Goal: Task Accomplishment & Management: Manage account settings

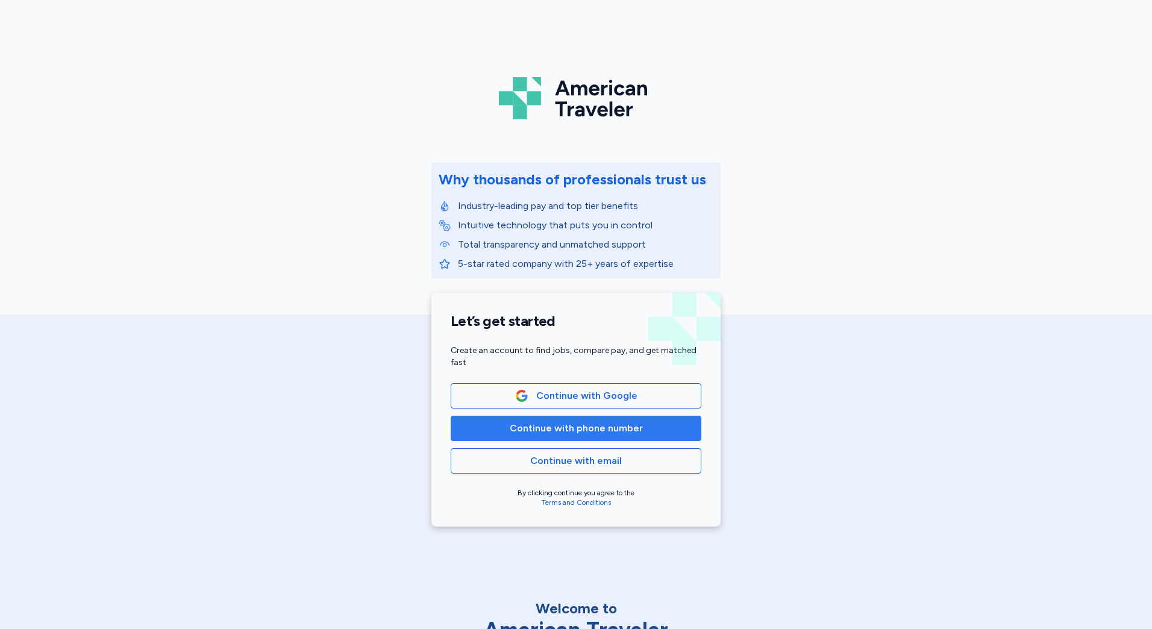
click at [575, 433] on span "Continue with phone number" at bounding box center [576, 428] width 133 height 14
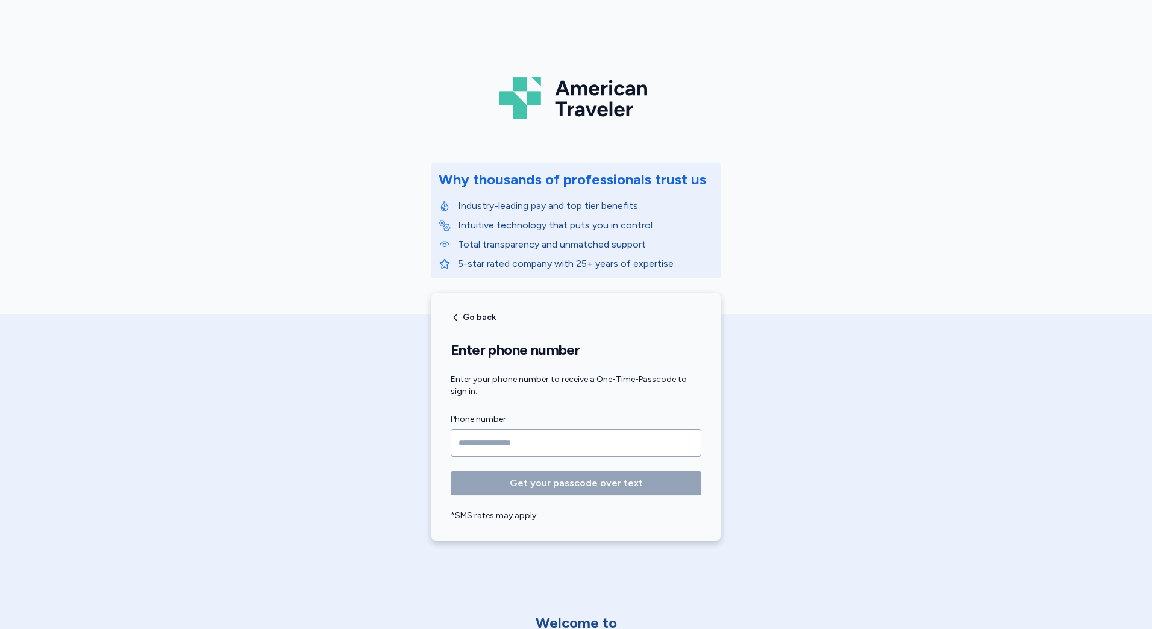
click at [470, 442] on input "Phone number" at bounding box center [576, 443] width 251 height 28
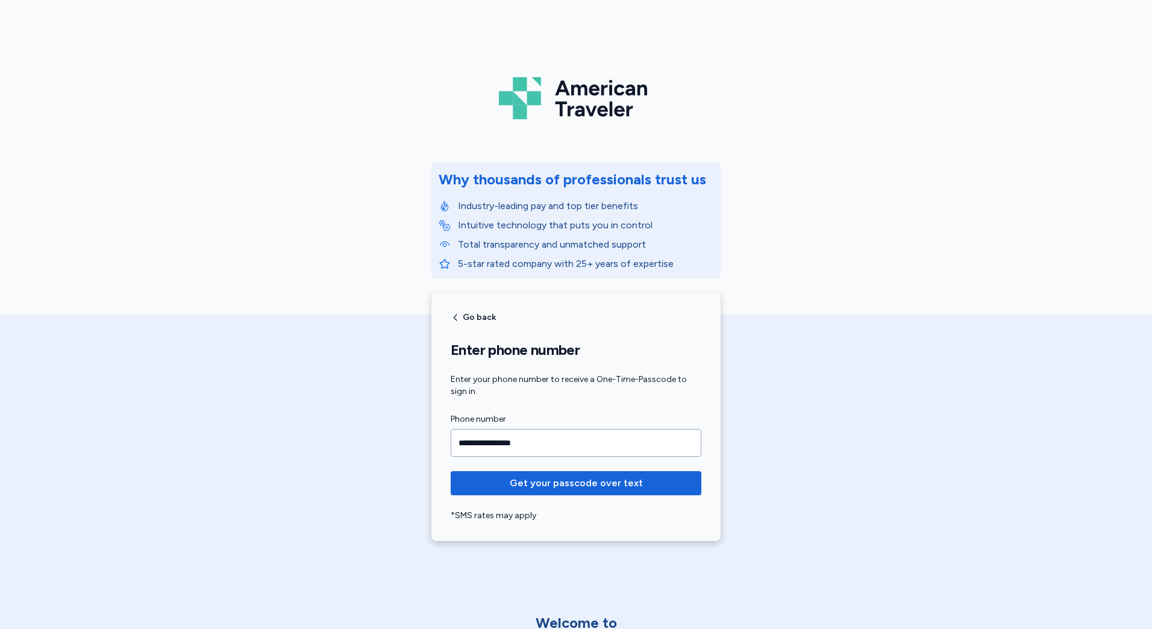
type input "**********"
drag, startPoint x: 538, startPoint y: 447, endPoint x: 433, endPoint y: 446, distance: 104.9
click at [433, 446] on div "**********" at bounding box center [575, 417] width 289 height 248
type input "**********"
click at [557, 479] on span "Get your passcode over text" at bounding box center [576, 483] width 133 height 14
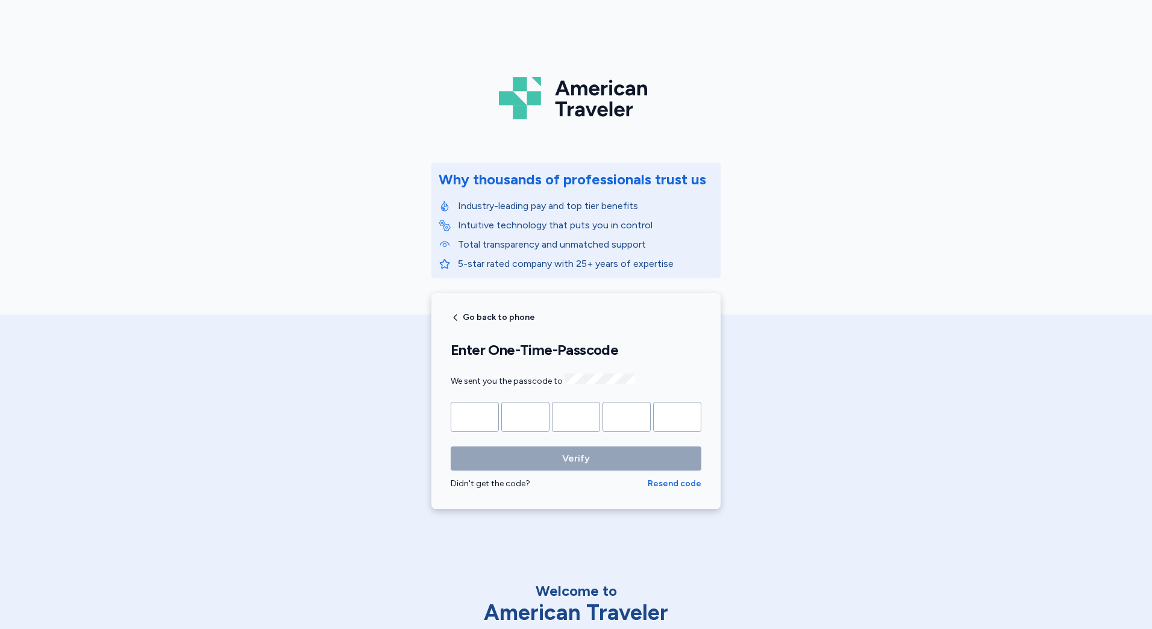
type input "*"
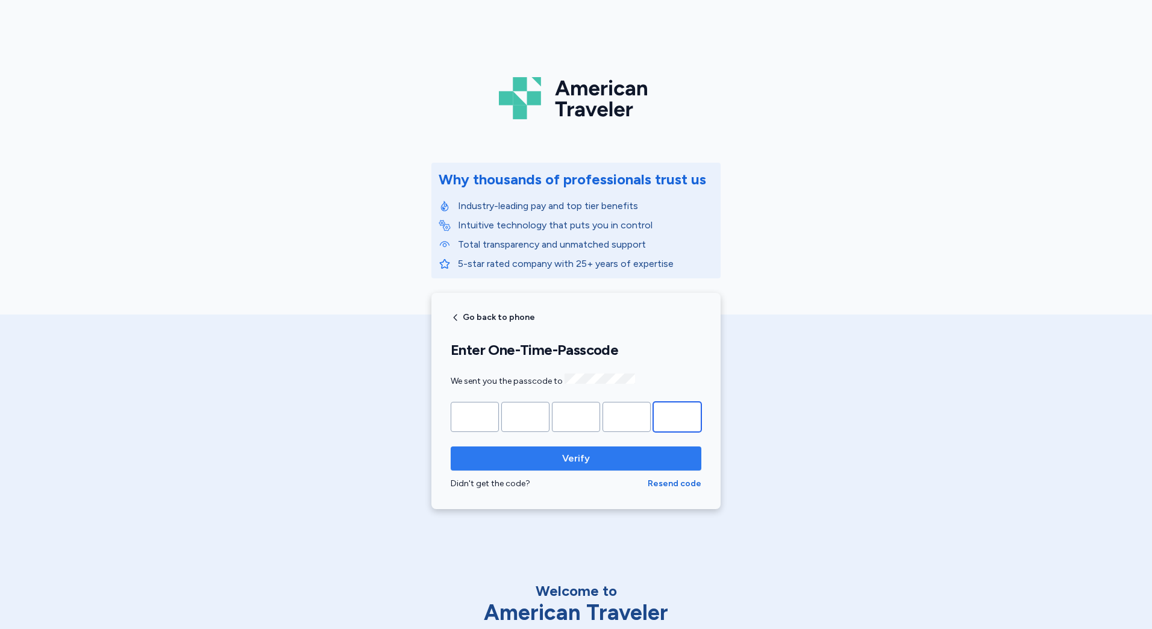
type input "*"
click at [586, 463] on span "Verify" at bounding box center [575, 458] width 231 height 14
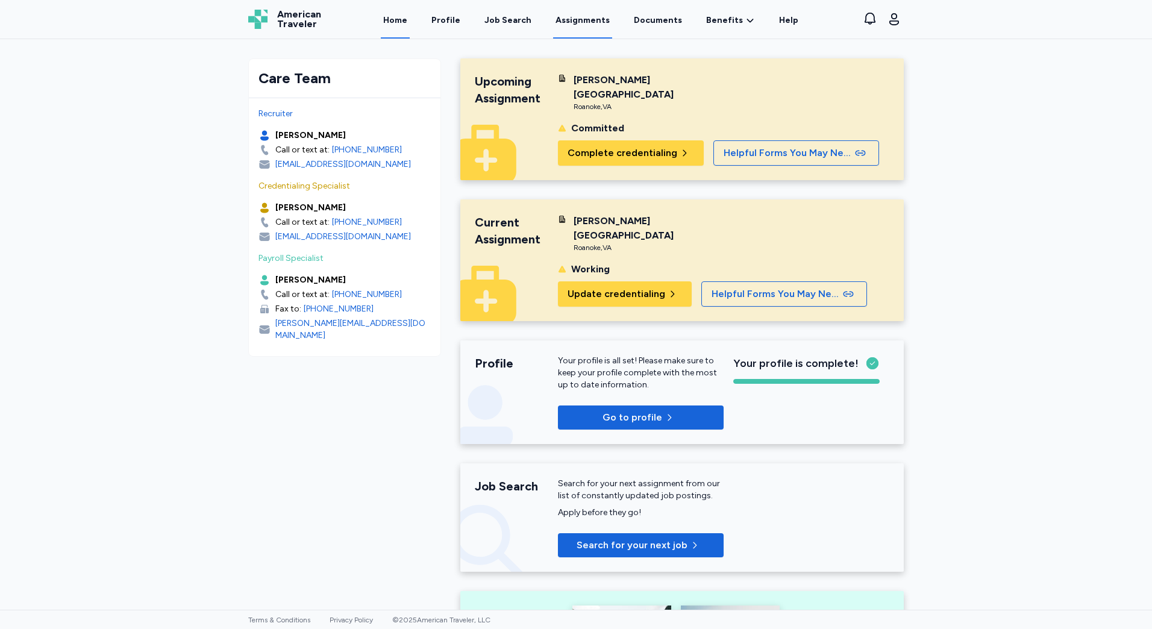
click at [591, 26] on link "Assignments" at bounding box center [582, 19] width 59 height 37
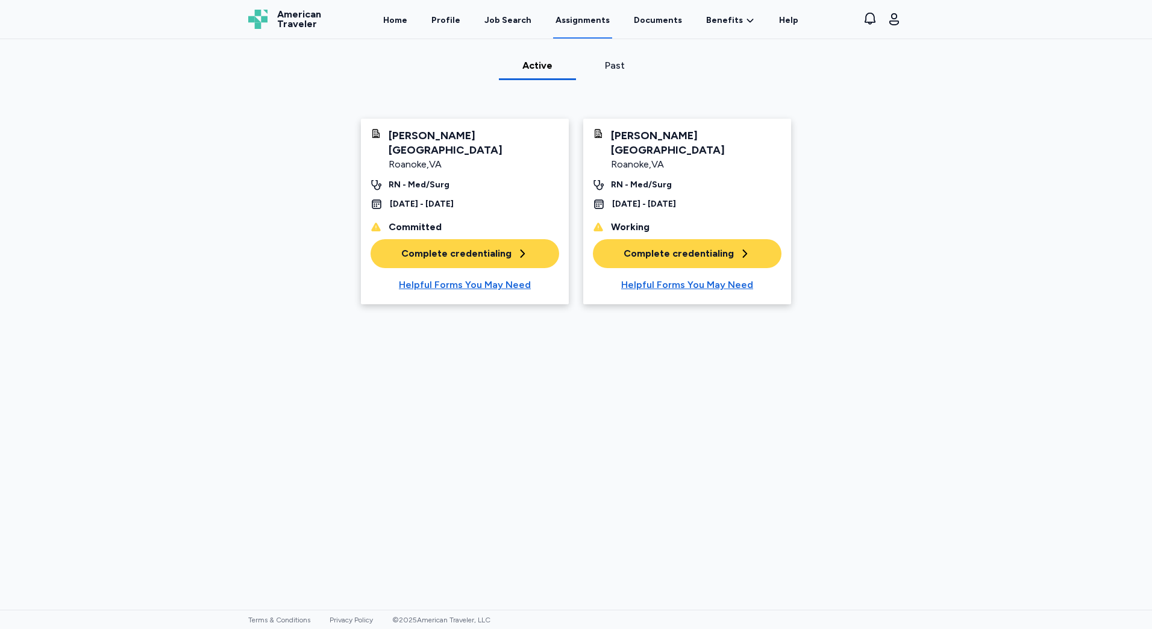
click at [493, 260] on div "Complete credentialing" at bounding box center [464, 253] width 127 height 14
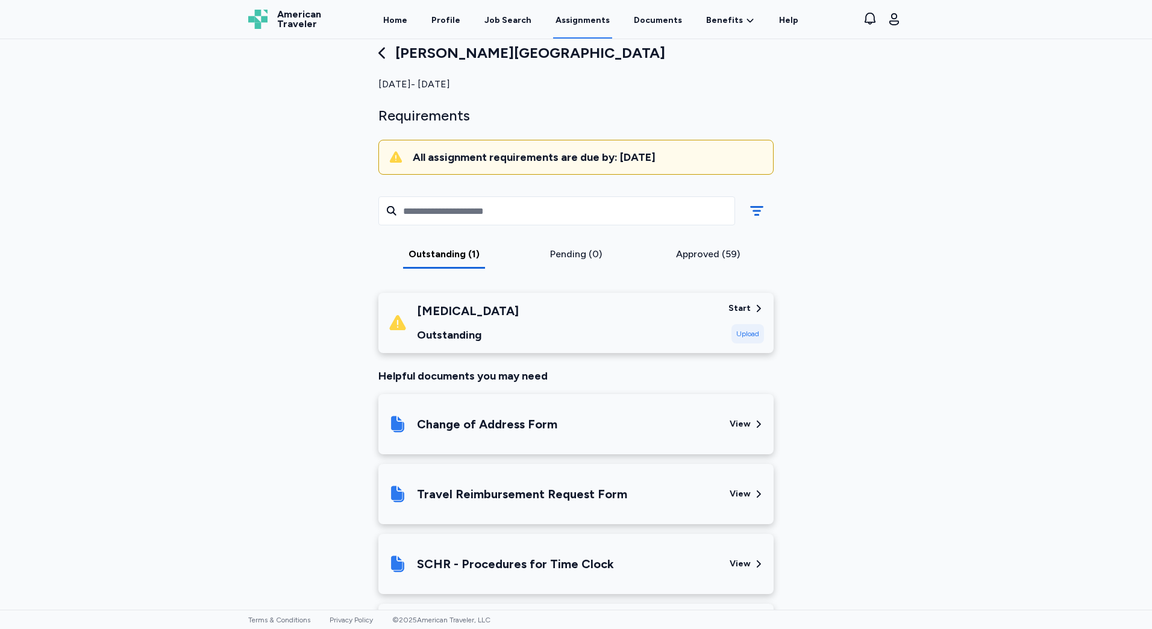
scroll to position [60, 0]
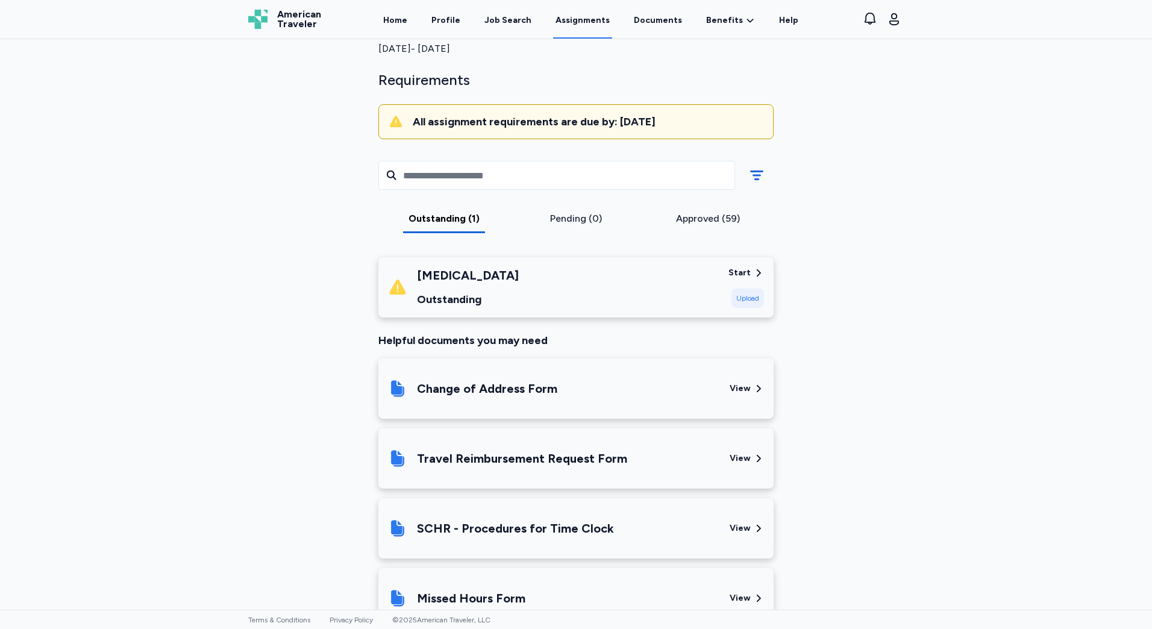
click at [550, 225] on div "Pending (0)" at bounding box center [576, 219] width 122 height 14
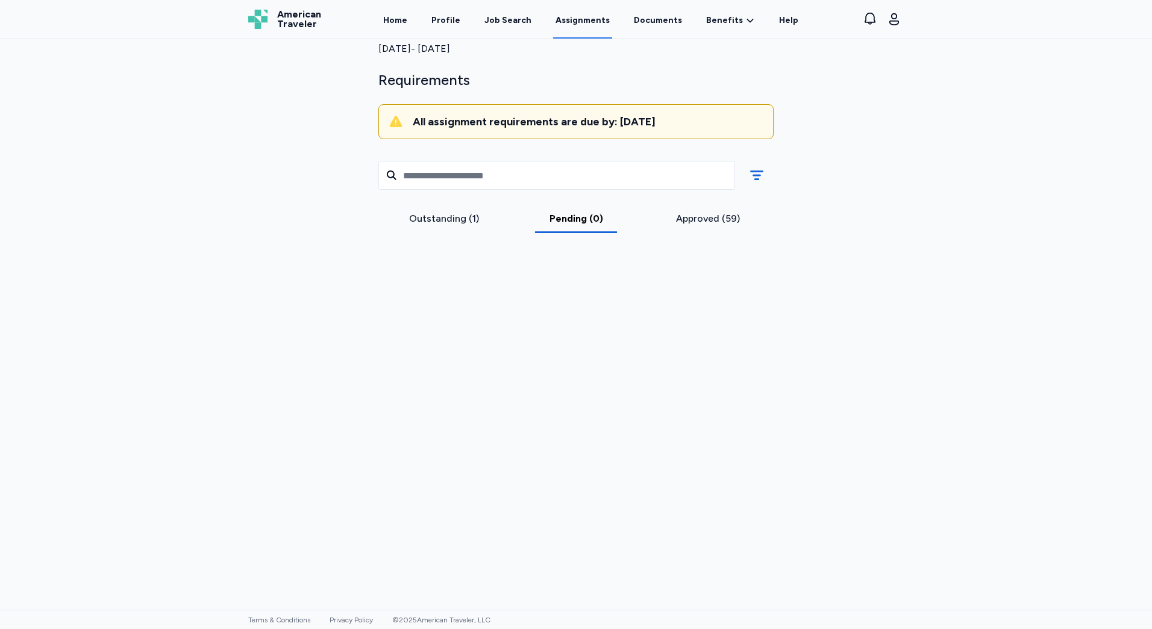
click at [433, 218] on div "Outstanding (1)" at bounding box center [444, 219] width 122 height 14
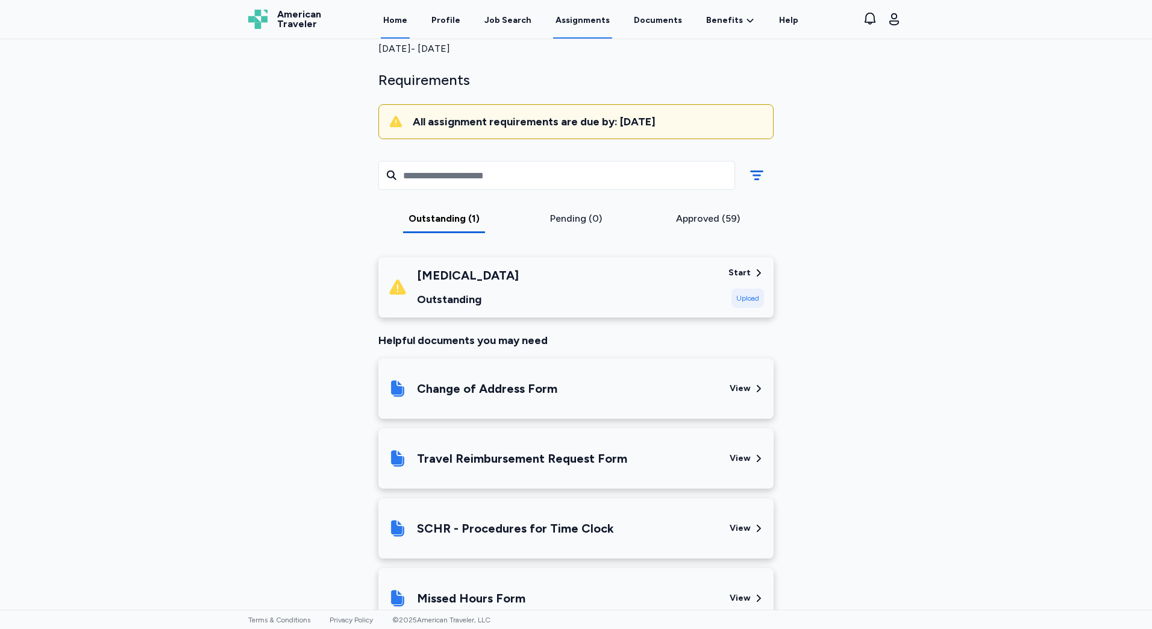
click at [404, 17] on link "Home" at bounding box center [395, 19] width 29 height 37
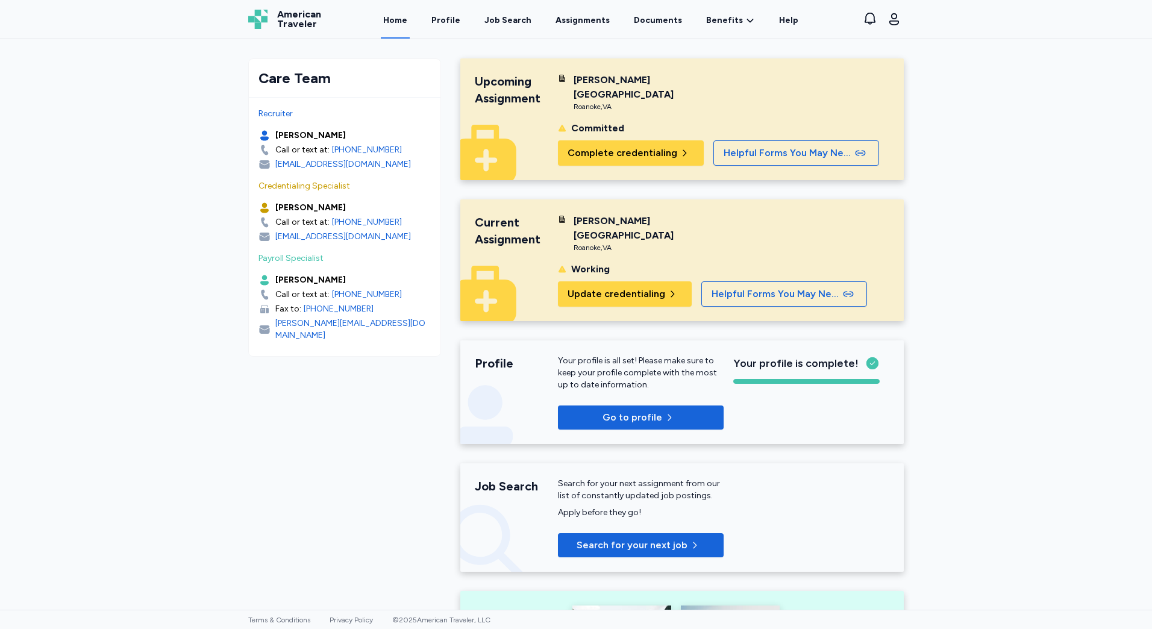
scroll to position [60, 0]
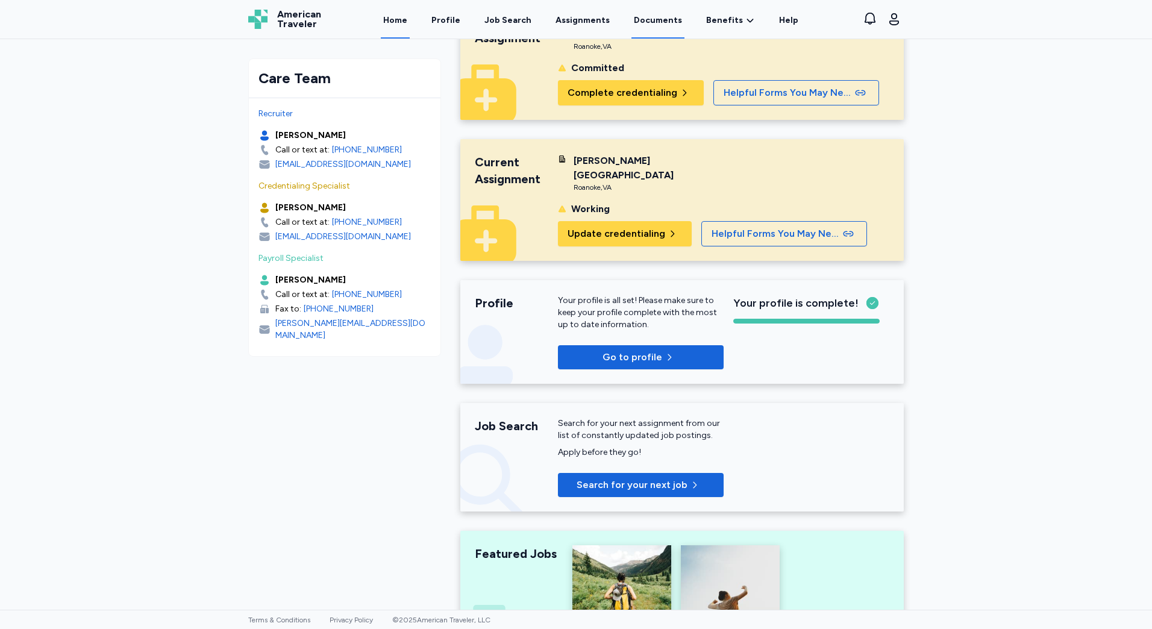
click at [632, 17] on link "Documents" at bounding box center [658, 19] width 53 height 37
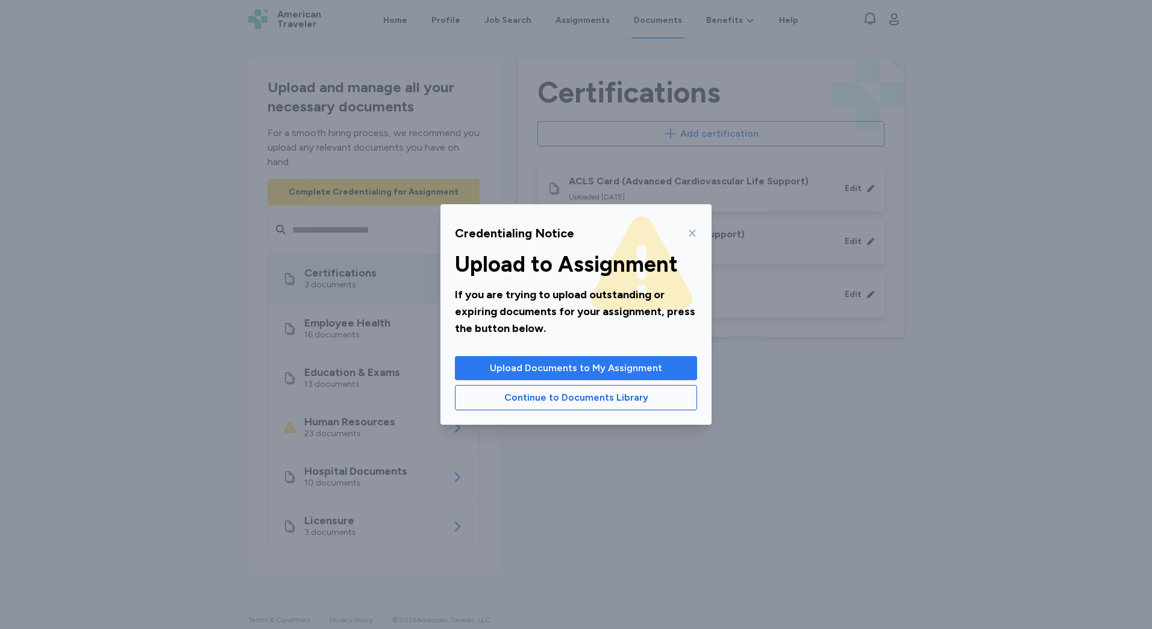
click at [583, 369] on span "Upload Documents to My Assignment" at bounding box center [576, 368] width 172 height 14
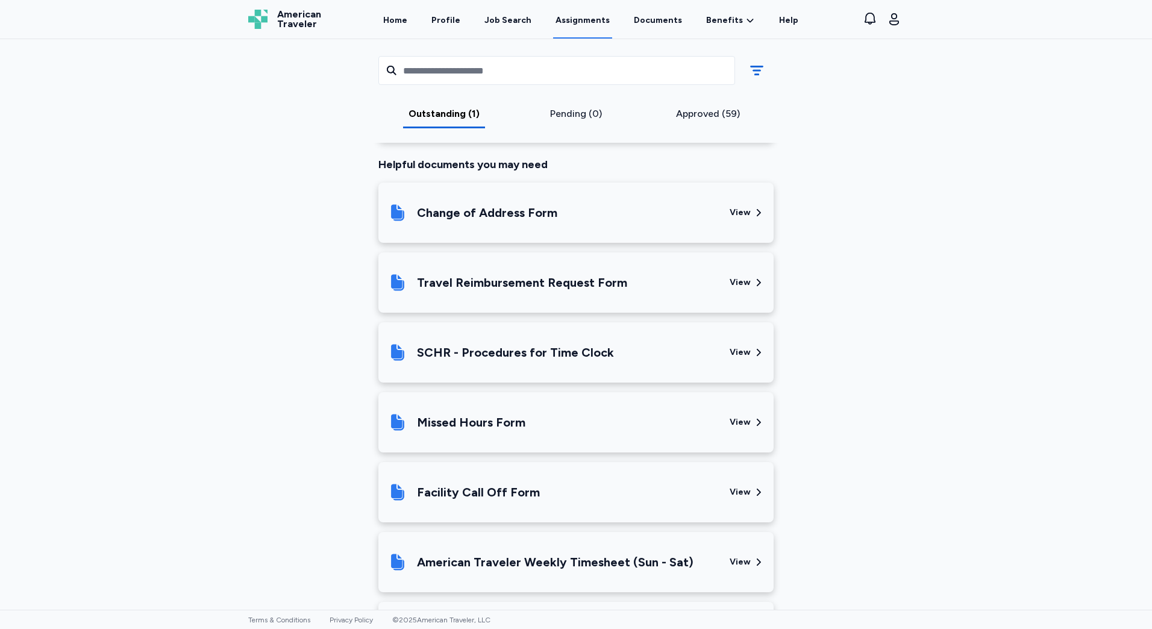
scroll to position [241, 0]
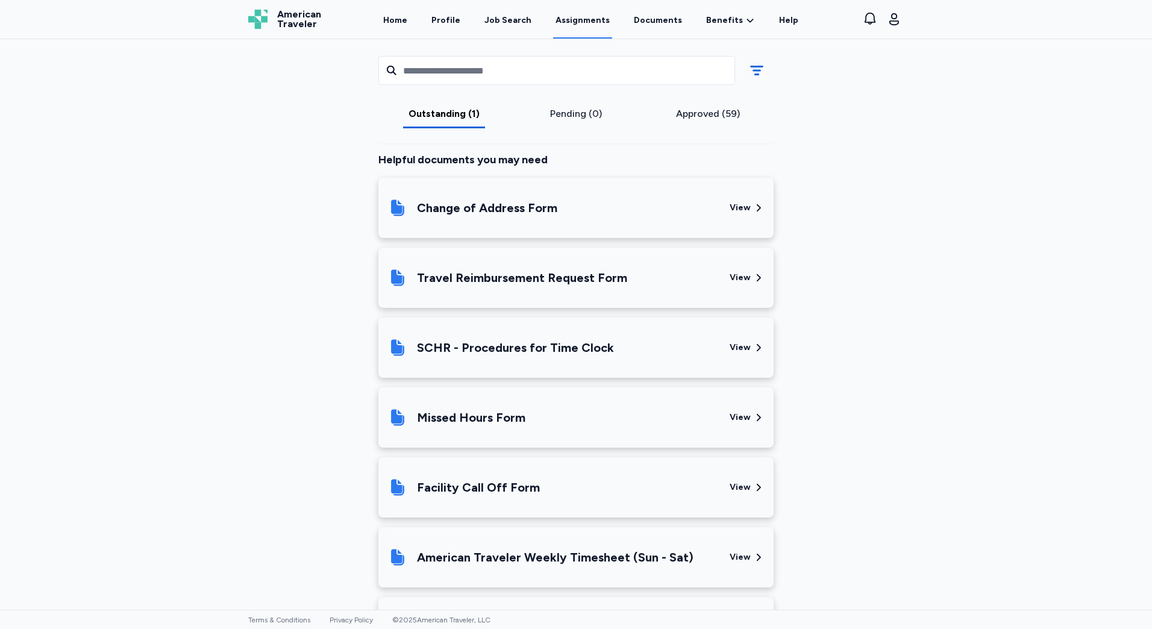
click at [694, 425] on div "Missed Hours Form" at bounding box center [554, 417] width 332 height 41
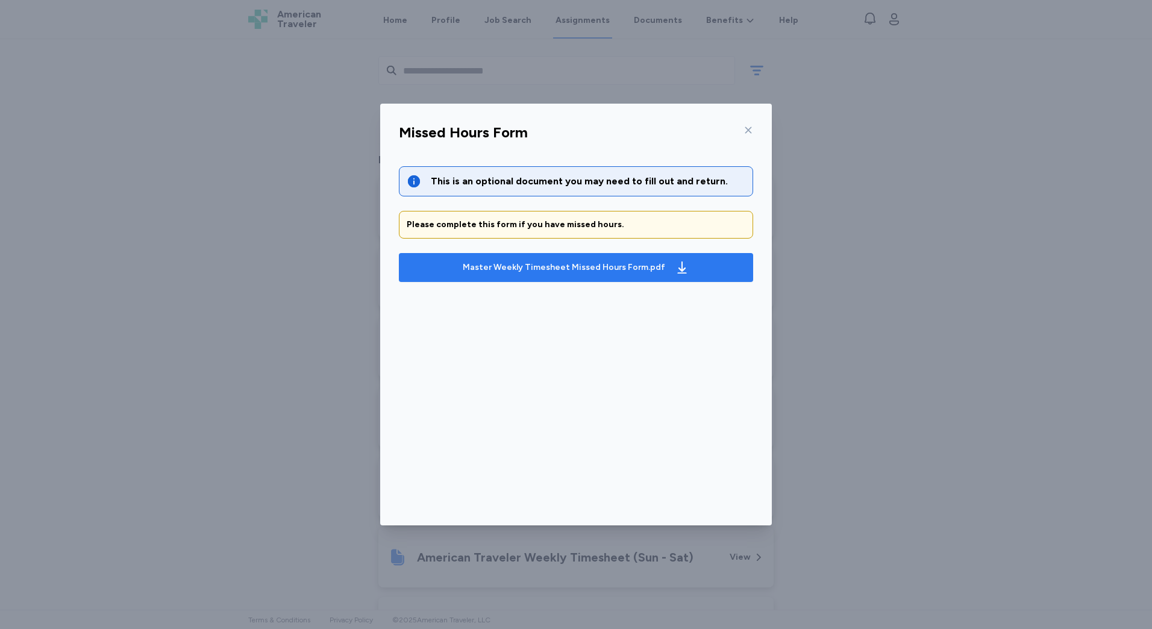
click at [551, 263] on div "Master Weekly Timesheet Missed Hours Form.pdf" at bounding box center [564, 268] width 202 height 12
click at [210, 91] on div "Missed Hours Form This is an optional document you may need to fill out and ret…" at bounding box center [576, 314] width 1152 height 629
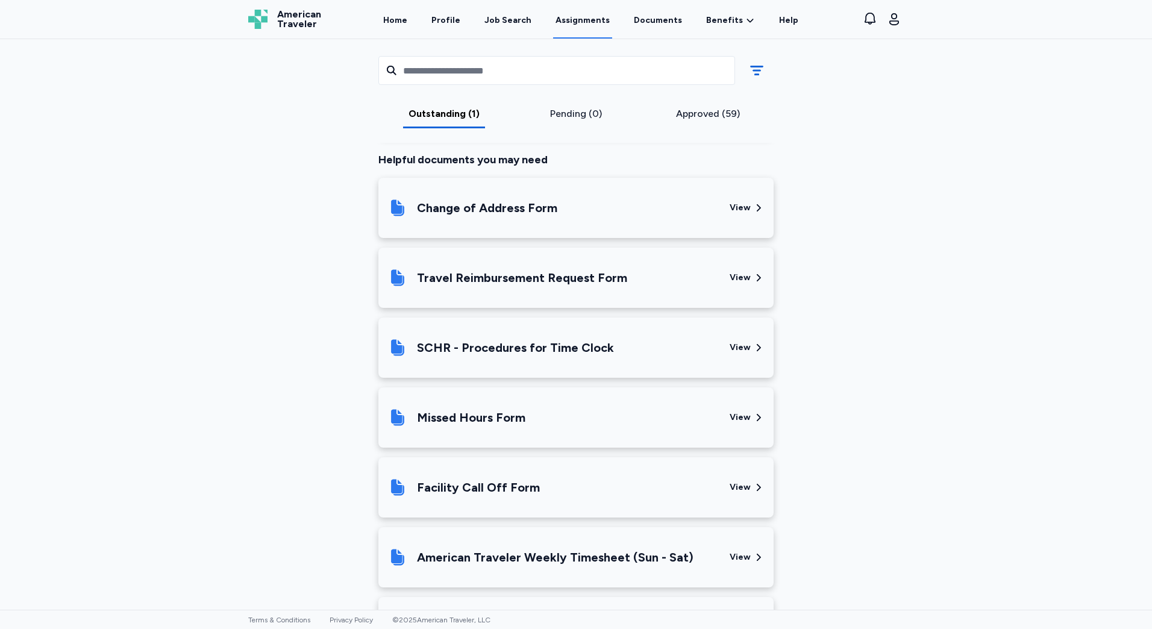
click at [968, 265] on div "Carilion [GEOGRAPHIC_DATA] [DATE] - [DATE] Requirements All assignment requirem…" at bounding box center [576, 324] width 1152 height 571
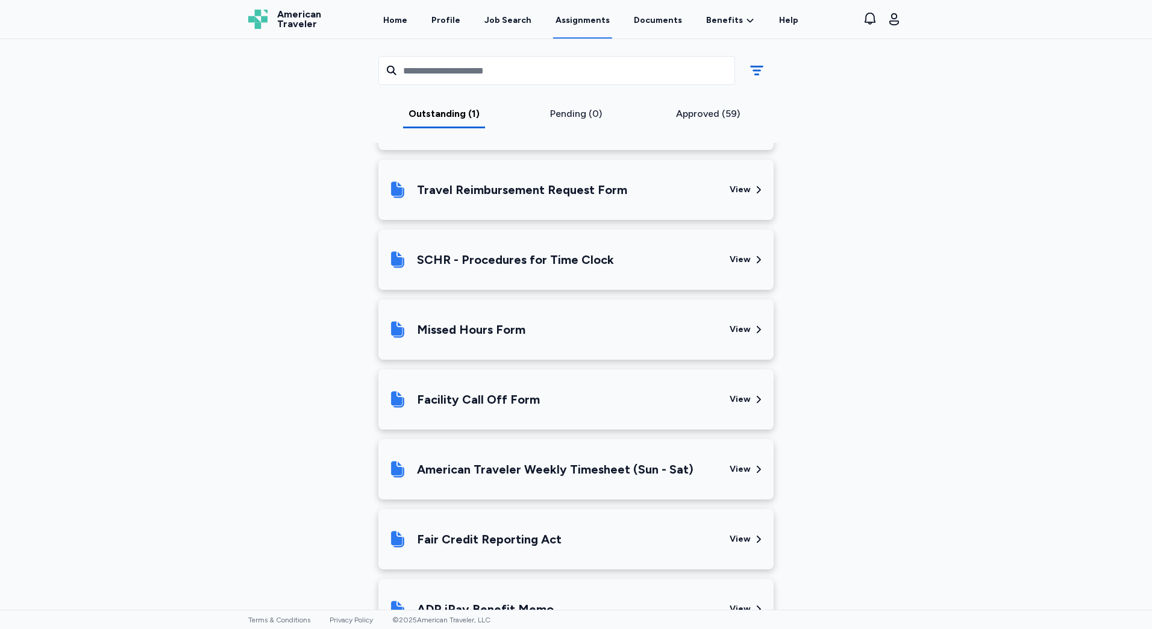
scroll to position [301, 0]
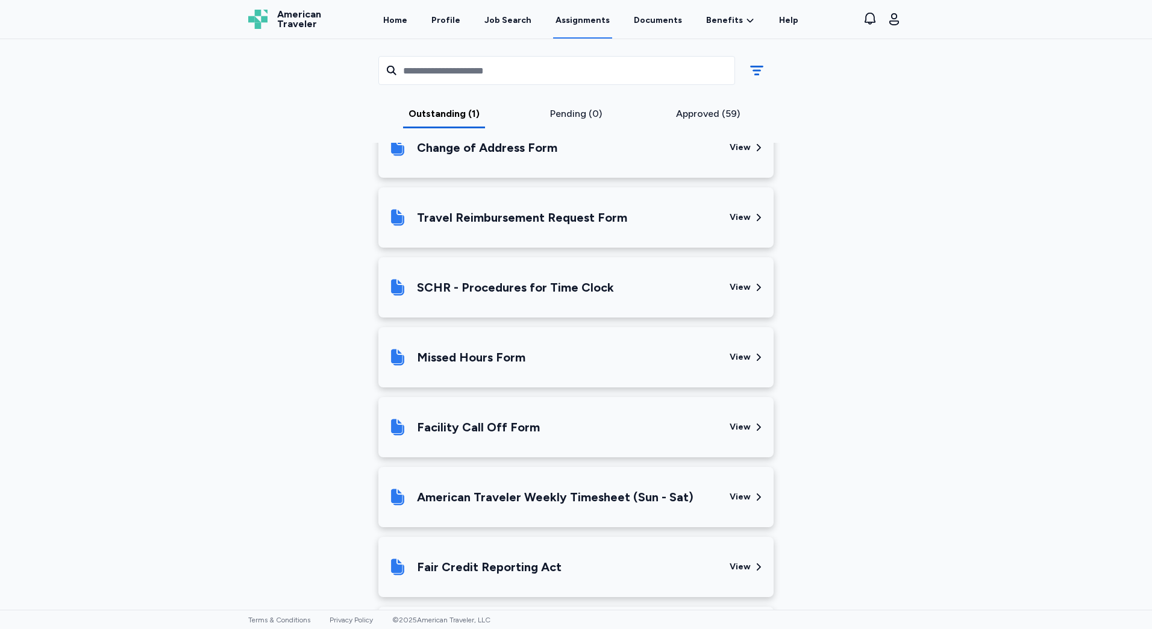
click at [1006, 151] on div "Carilion [GEOGRAPHIC_DATA] [DATE] - [DATE] Requirements All assignment requirem…" at bounding box center [576, 324] width 1152 height 571
drag, startPoint x: 983, startPoint y: 304, endPoint x: 950, endPoint y: 293, distance: 35.3
click at [979, 301] on div "Carilion [GEOGRAPHIC_DATA] [DATE] - [DATE] Requirements All assignment requirem…" at bounding box center [576, 324] width 1152 height 571
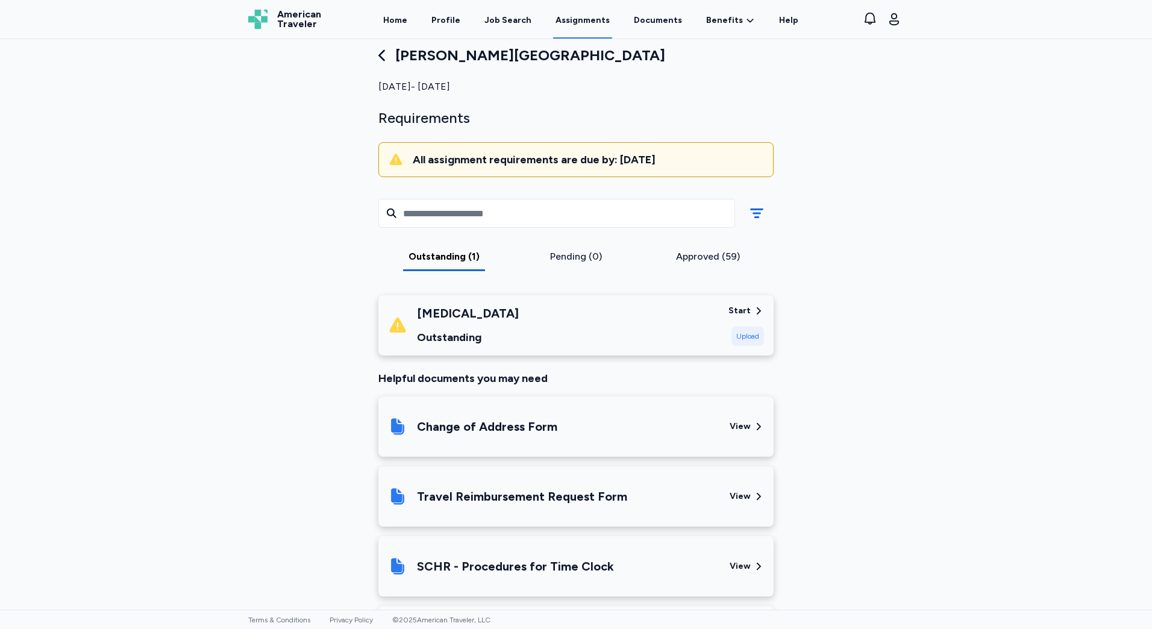
scroll to position [24, 0]
